Goal: Information Seeking & Learning: Learn about a topic

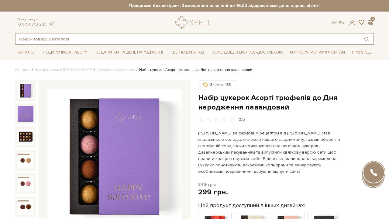
click at [147, 39] on input "text" at bounding box center [188, 38] width 344 height 11
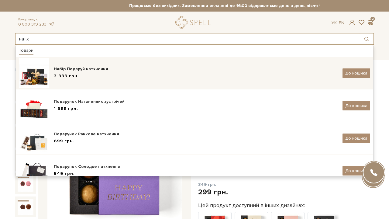
type input "натх"
click at [103, 69] on div "Набір Подаруй натхнення" at bounding box center [196, 69] width 284 height 6
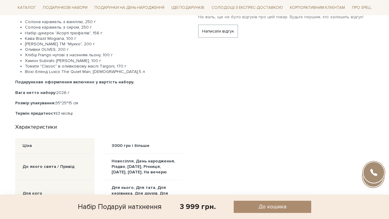
scroll to position [284, 0]
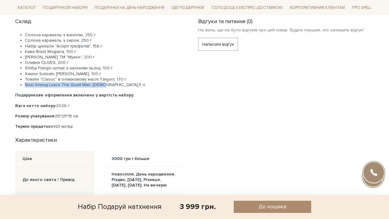
drag, startPoint x: 106, startPoint y: 84, endPoint x: 25, endPoint y: 83, distance: 80.9
click at [25, 83] on ul "Солона карамель з ваніллю, 250 г Солона карамель з сиром, 250 г Набір цукерок "…" at bounding box center [99, 59] width 169 height 55
copy li "Віскі бленд Luxco The Quiet Man, 0,5 л"
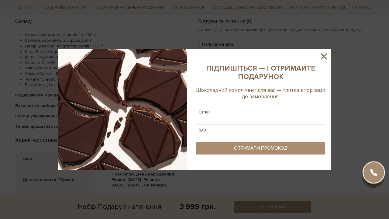
click at [323, 54] on icon at bounding box center [324, 56] width 10 height 10
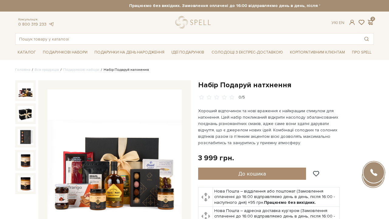
scroll to position [0, 0]
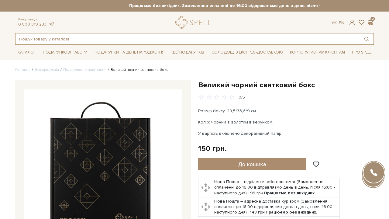
click at [71, 38] on input "text" at bounding box center [188, 38] width 344 height 11
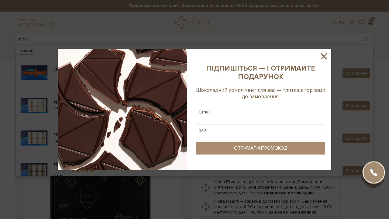
click at [325, 56] on icon at bounding box center [324, 56] width 10 height 10
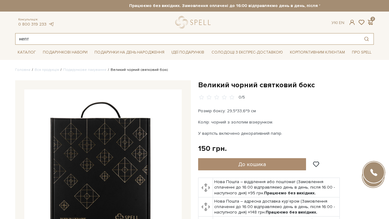
click at [46, 40] on input "непт" at bounding box center [188, 38] width 344 height 11
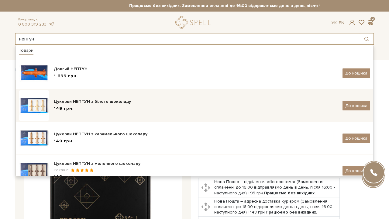
type input "нептун"
click at [65, 106] on span "149 грн." at bounding box center [64, 108] width 20 height 5
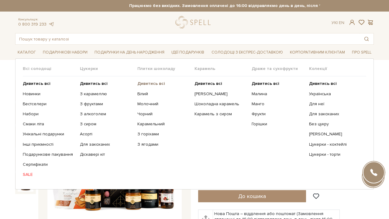
click at [159, 82] on b "Дивитись всі" at bounding box center [151, 83] width 28 height 5
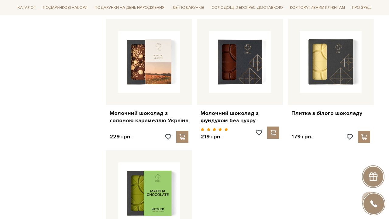
scroll to position [651, 0]
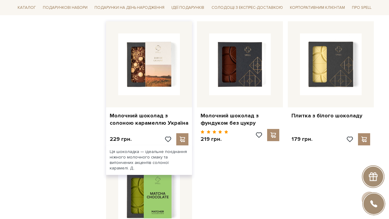
click at [173, 36] on img at bounding box center [149, 64] width 62 height 62
